Goal: Task Accomplishment & Management: Manage account settings

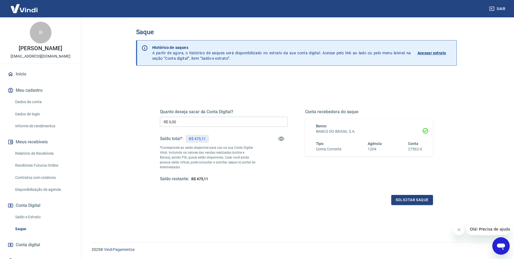
click at [180, 121] on input "R$ 0,00" at bounding box center [224, 122] width 128 height 10
type input "R$ 475,11"
click at [416, 203] on button "Solicitar saque" at bounding box center [412, 200] width 42 height 10
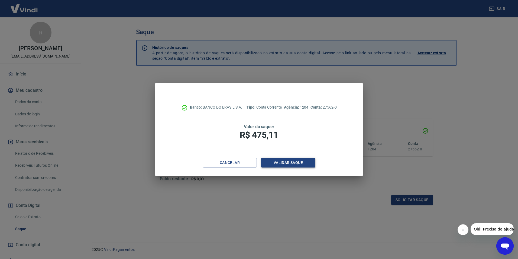
click at [288, 165] on button "Validar saque" at bounding box center [288, 163] width 54 height 10
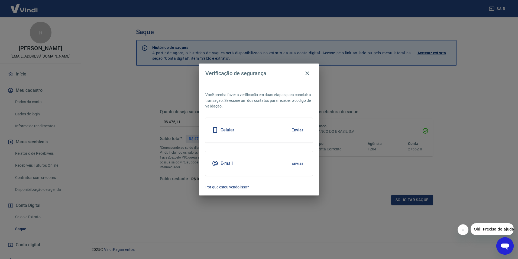
click at [302, 128] on button "Enviar" at bounding box center [298, 129] width 18 height 11
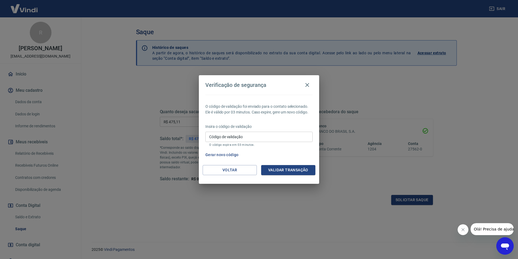
click at [211, 131] on div "Código de validação Código de validação O código expira em 03 minutos." at bounding box center [258, 138] width 107 height 15
type input "893565"
click at [287, 170] on button "Validar transação" at bounding box center [288, 170] width 54 height 10
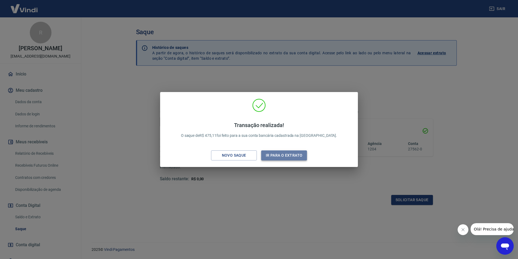
click at [288, 156] on button "Ir para o extrato" at bounding box center [284, 155] width 46 height 10
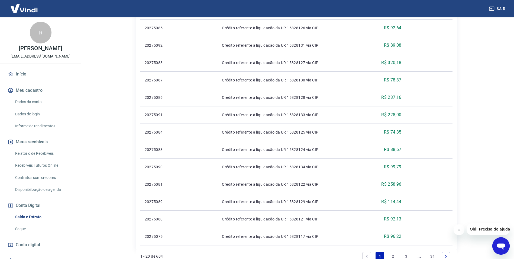
scroll to position [298, 0]
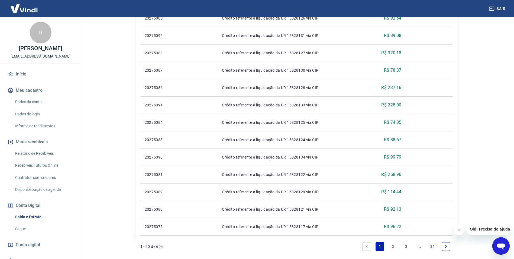
click at [394, 248] on link "2" at bounding box center [393, 246] width 9 height 9
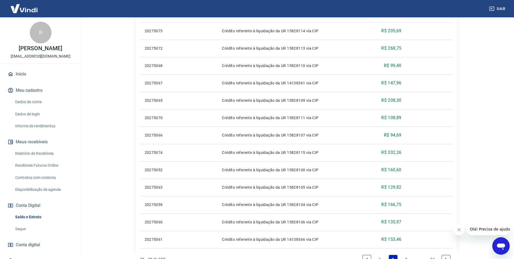
scroll to position [326, 0]
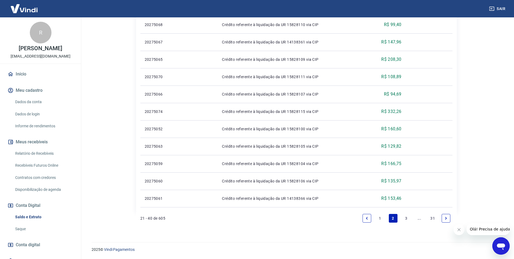
click at [406, 218] on link "3" at bounding box center [406, 218] width 9 height 9
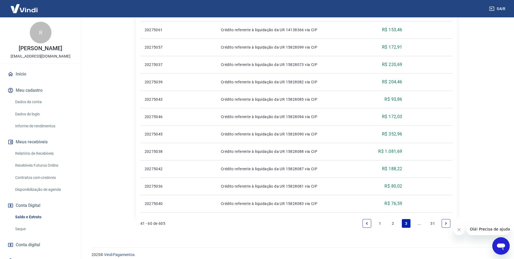
scroll to position [326, 0]
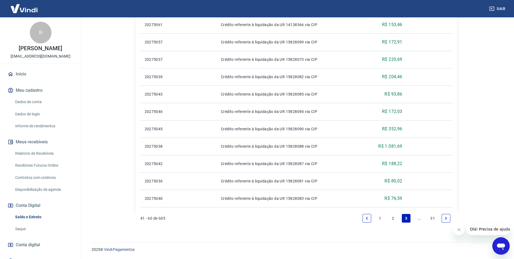
click at [446, 219] on icon "Next page" at bounding box center [446, 218] width 4 height 4
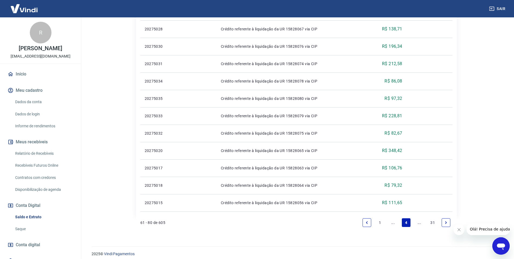
scroll to position [326, 0]
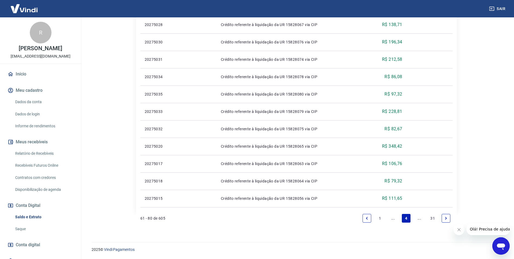
click at [446, 217] on icon "Next page" at bounding box center [446, 218] width 2 height 2
click at [444, 216] on icon "Next page" at bounding box center [446, 218] width 4 height 4
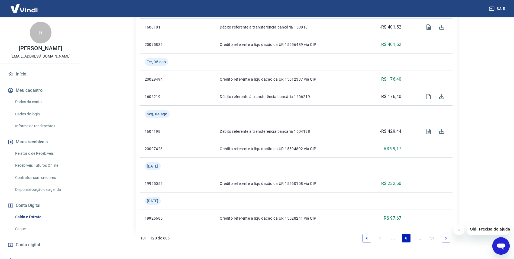
scroll to position [465, 0]
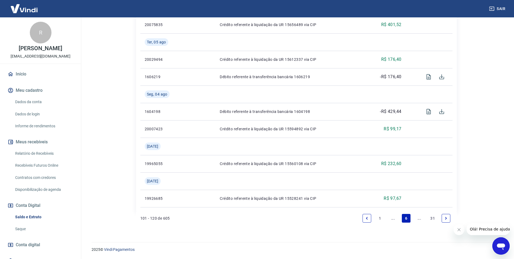
click at [445, 218] on icon "Next page" at bounding box center [446, 218] width 4 height 4
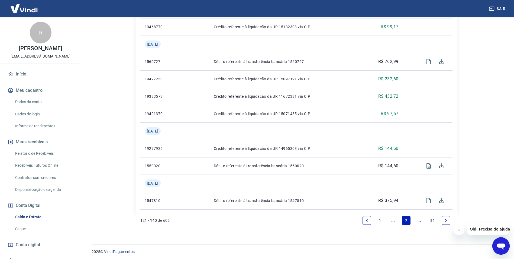
scroll to position [465, 0]
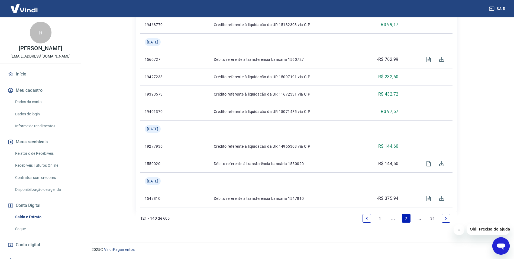
click at [446, 217] on icon "Next page" at bounding box center [446, 218] width 2 height 2
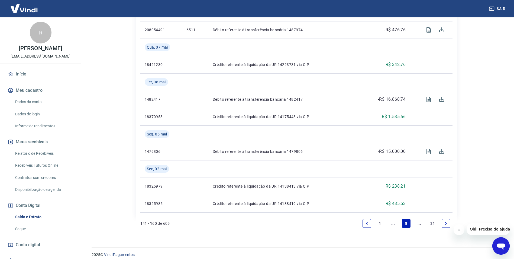
scroll to position [535, 0]
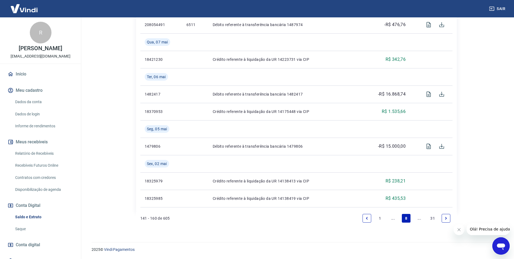
click at [446, 219] on icon "Next page" at bounding box center [446, 218] width 4 height 4
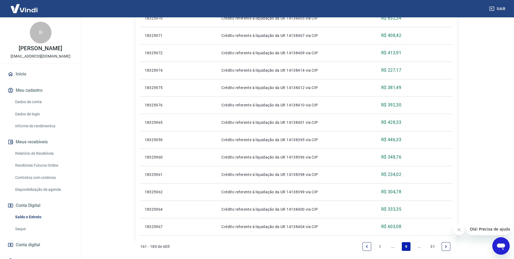
scroll to position [326, 0]
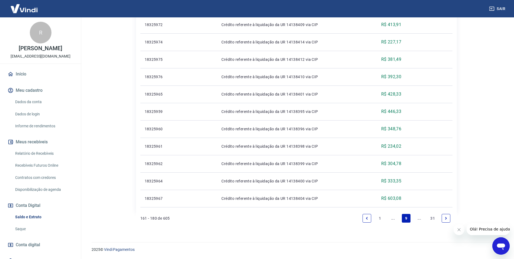
click at [447, 218] on icon "Next page" at bounding box center [446, 218] width 4 height 4
click at [444, 220] on link "Next page" at bounding box center [446, 218] width 9 height 9
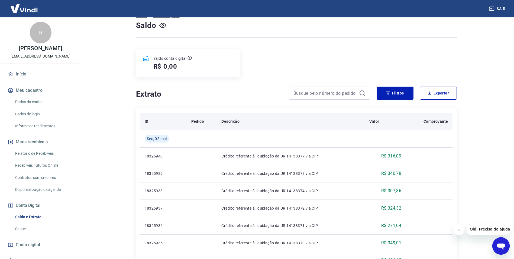
scroll to position [54, 0]
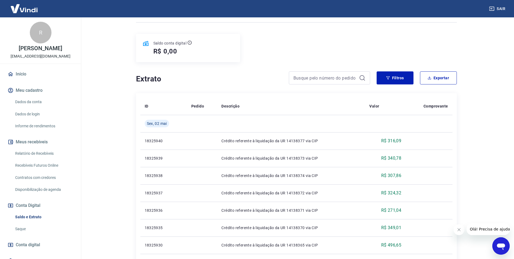
click at [39, 219] on link "Saldo e Extrato" at bounding box center [44, 216] width 62 height 11
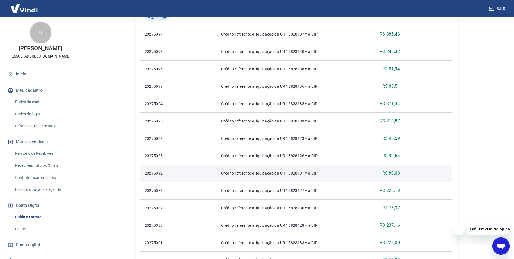
scroll to position [344, 0]
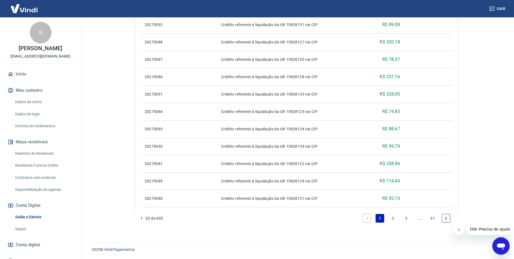
click at [404, 219] on link "3" at bounding box center [406, 218] width 9 height 9
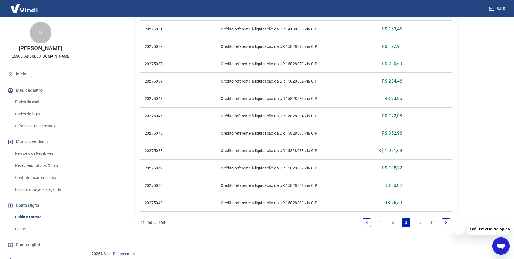
scroll to position [326, 0]
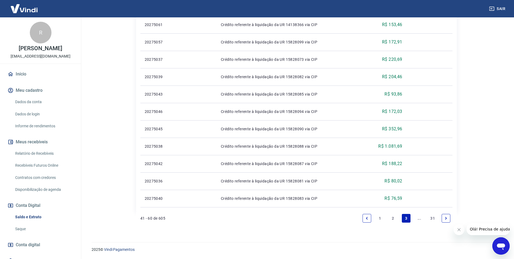
click at [446, 219] on icon "Next page" at bounding box center [446, 218] width 4 height 4
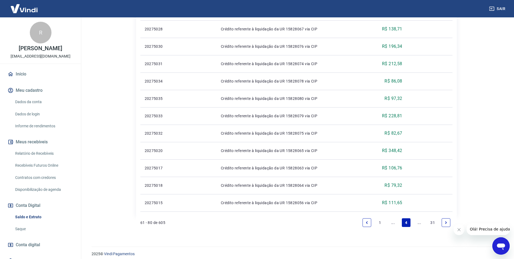
scroll to position [326, 0]
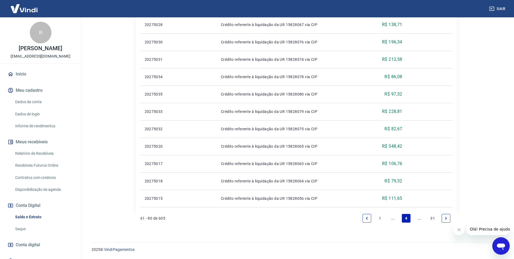
click at [443, 220] on link "Next page" at bounding box center [446, 218] width 9 height 9
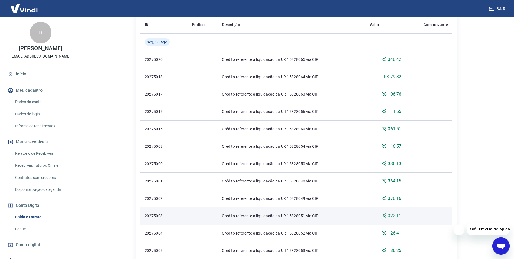
scroll to position [326, 0]
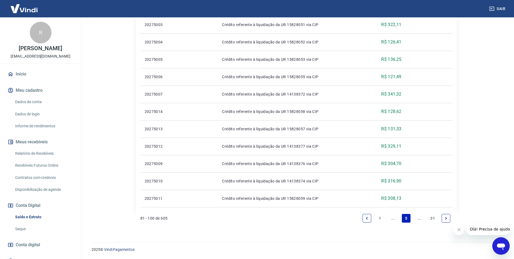
click at [444, 219] on link "Next page" at bounding box center [446, 218] width 9 height 9
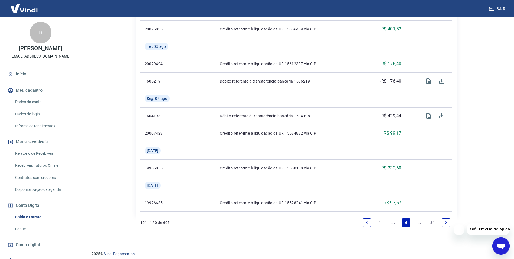
scroll to position [465, 0]
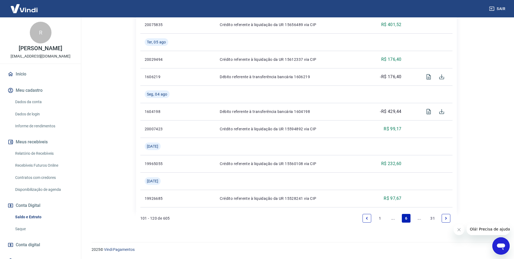
click at [447, 218] on icon "Next page" at bounding box center [446, 218] width 4 height 4
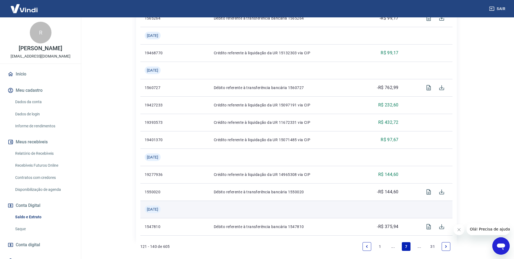
scroll to position [465, 0]
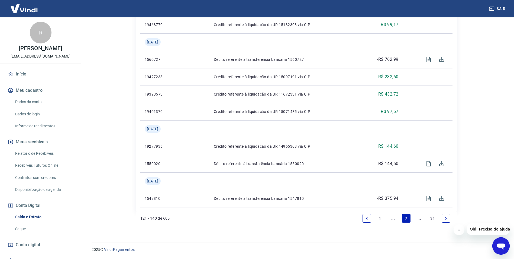
click at [449, 219] on link "Next page" at bounding box center [446, 218] width 9 height 9
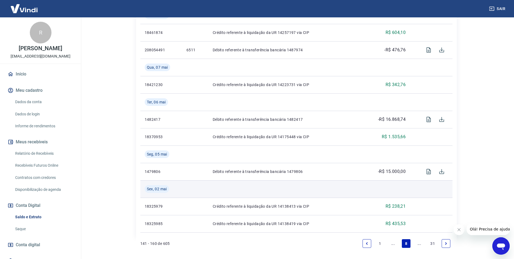
scroll to position [535, 0]
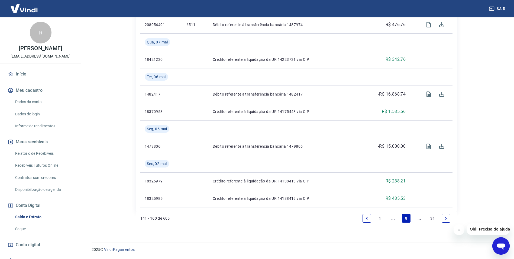
click at [443, 220] on link "Next page" at bounding box center [446, 218] width 9 height 9
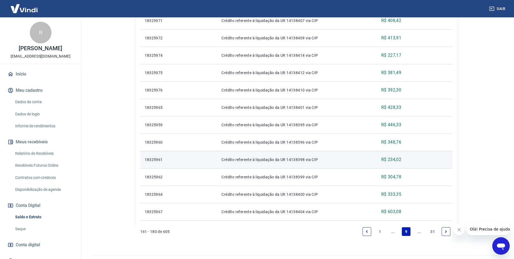
scroll to position [326, 0]
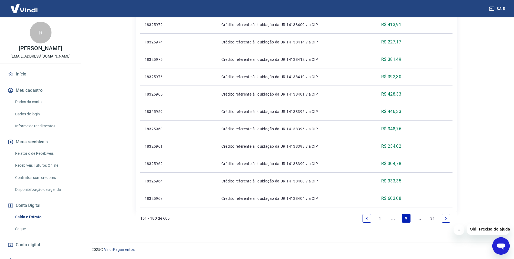
click at [442, 217] on link "Next page" at bounding box center [446, 218] width 9 height 9
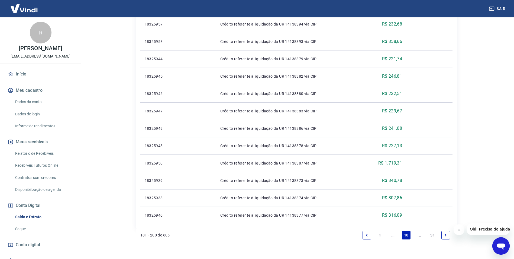
scroll to position [326, 0]
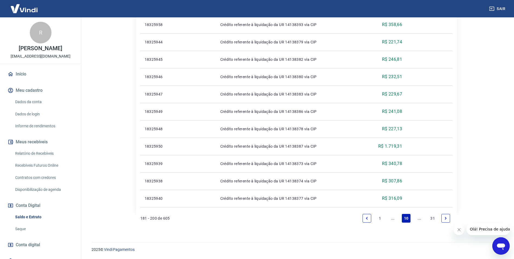
click at [448, 219] on icon "Next page" at bounding box center [446, 218] width 4 height 4
click at [447, 217] on icon "Next page" at bounding box center [446, 218] width 4 height 4
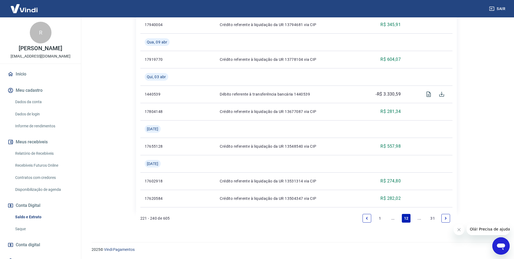
click at [445, 218] on icon "Next page" at bounding box center [446, 218] width 4 height 4
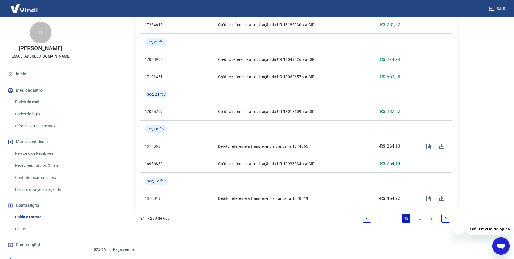
click at [444, 218] on link "Next page" at bounding box center [446, 218] width 9 height 9
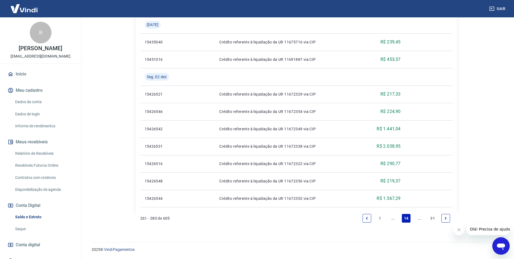
click at [445, 219] on icon "Next page" at bounding box center [446, 218] width 4 height 4
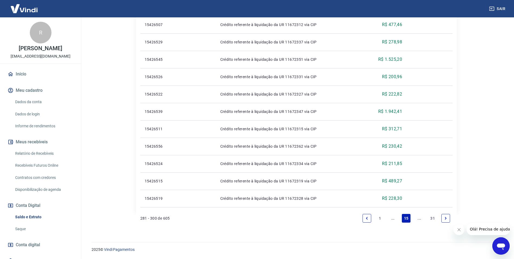
click at [446, 223] on li "Pagination" at bounding box center [445, 217] width 13 height 13
click at [446, 219] on icon "Next page" at bounding box center [446, 218] width 2 height 2
click at [444, 218] on icon "Next page" at bounding box center [446, 218] width 4 height 4
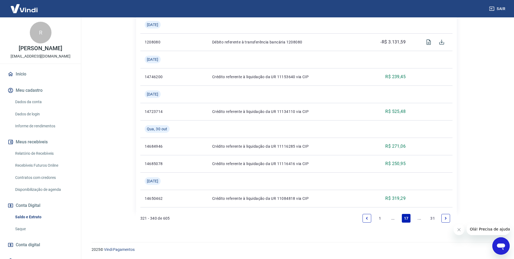
click at [446, 216] on icon "Next page" at bounding box center [446, 218] width 4 height 4
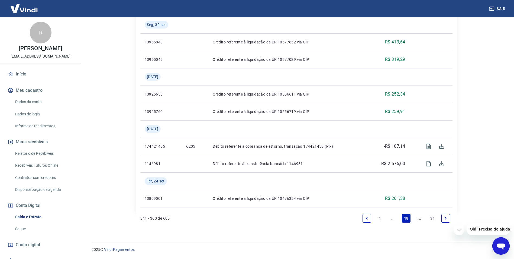
click at [444, 218] on link "Next page" at bounding box center [446, 218] width 9 height 9
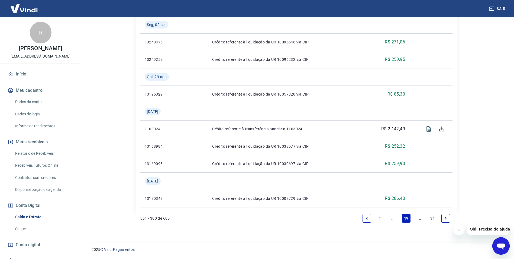
click at [444, 218] on icon "Next page" at bounding box center [446, 218] width 4 height 4
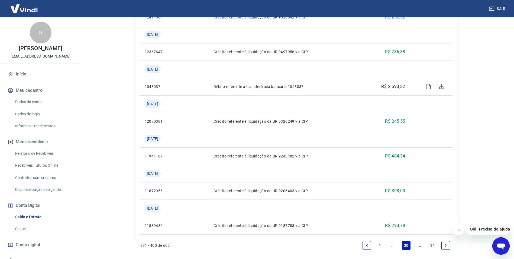
click at [448, 245] on icon "Next page" at bounding box center [446, 245] width 4 height 4
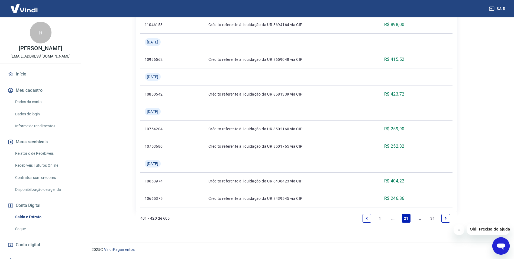
click at [444, 219] on link "Next page" at bounding box center [446, 218] width 9 height 9
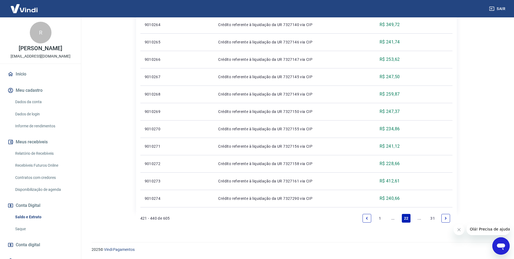
click at [448, 220] on link "Next page" at bounding box center [446, 218] width 9 height 9
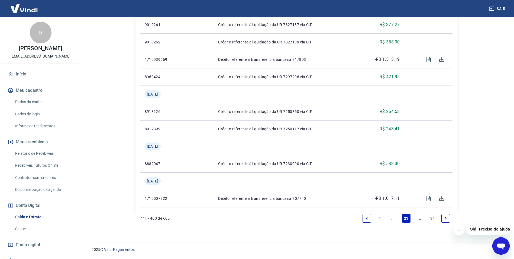
click at [445, 217] on icon "Next page" at bounding box center [446, 218] width 4 height 4
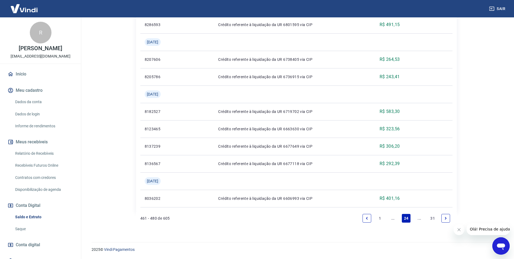
click at [446, 216] on icon "Next page" at bounding box center [446, 218] width 4 height 4
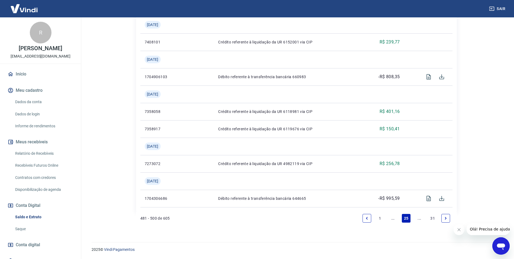
click at [445, 215] on link "Next page" at bounding box center [446, 218] width 9 height 9
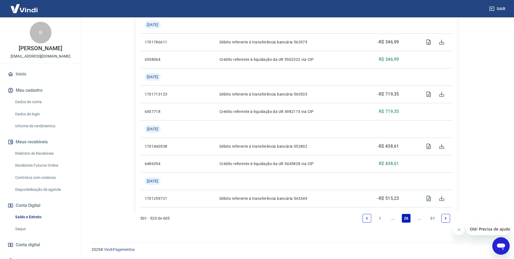
click at [445, 218] on icon "Next page" at bounding box center [446, 218] width 4 height 4
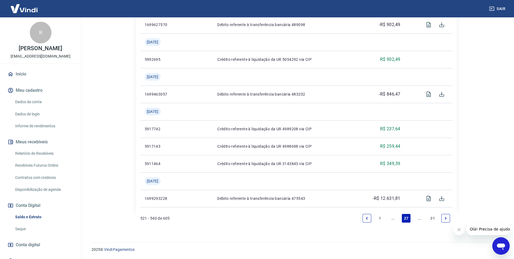
click at [448, 220] on link "Next page" at bounding box center [446, 218] width 9 height 9
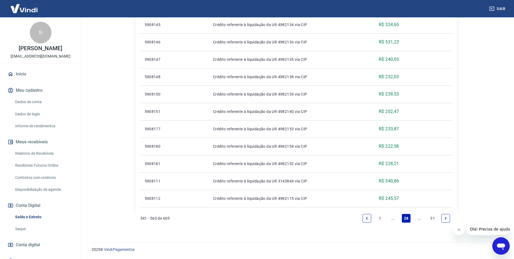
click at [445, 221] on link "Next page" at bounding box center [446, 218] width 9 height 9
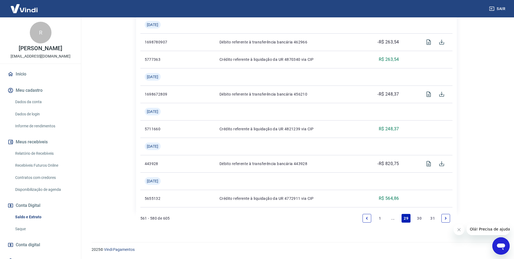
click at [442, 217] on link "Next page" at bounding box center [446, 218] width 9 height 9
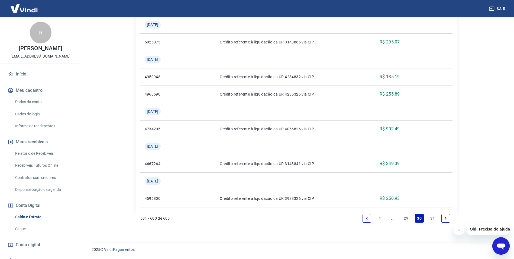
click at [446, 217] on icon "Next page" at bounding box center [446, 218] width 2 height 2
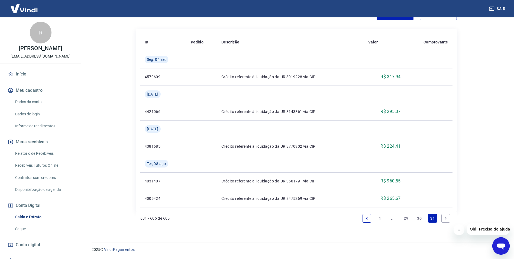
click at [446, 216] on icon "Next page" at bounding box center [446, 218] width 4 height 4
click at [34, 220] on link "Saldo e Extrato" at bounding box center [44, 216] width 62 height 11
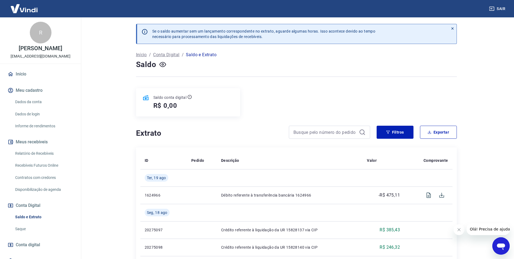
click at [26, 91] on button "Meu cadastro" at bounding box center [41, 90] width 68 height 12
